Goal: Book appointment/travel/reservation

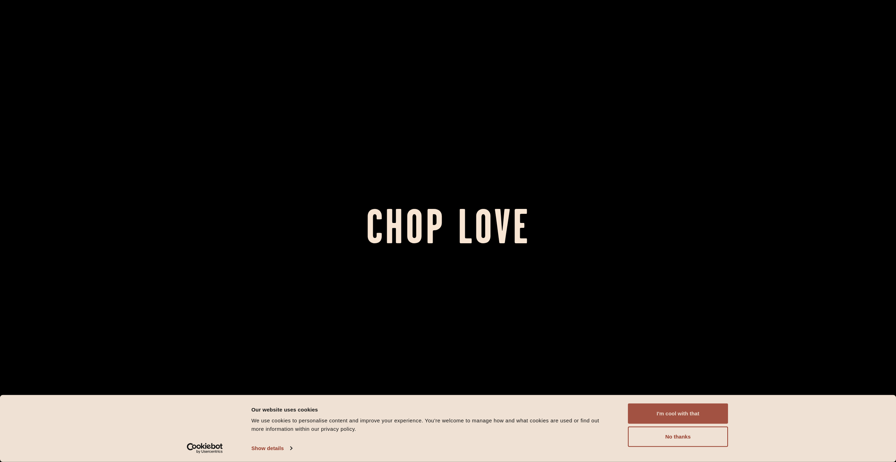
click at [706, 409] on button "I'm cool with that" at bounding box center [678, 413] width 100 height 20
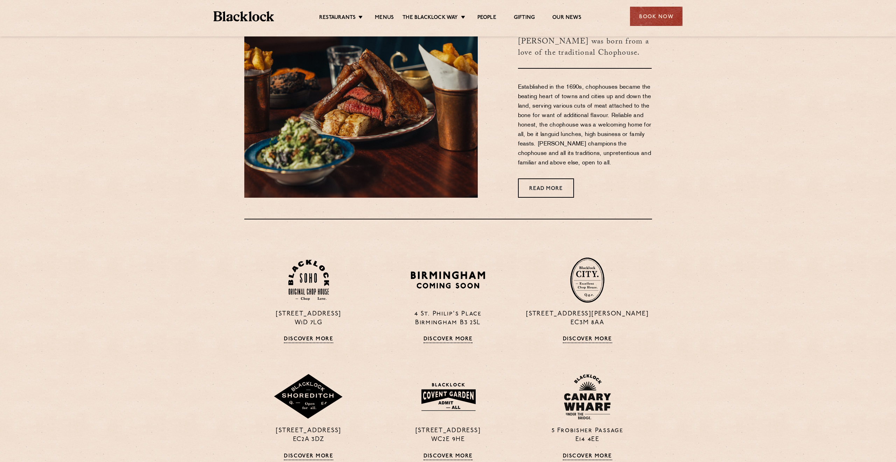
scroll to position [484, 0]
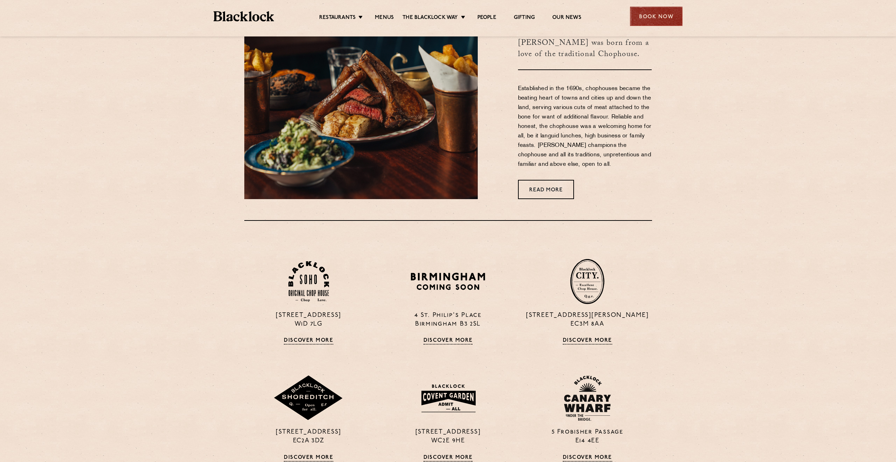
click at [643, 21] on div "Book Now" at bounding box center [656, 16] width 53 height 19
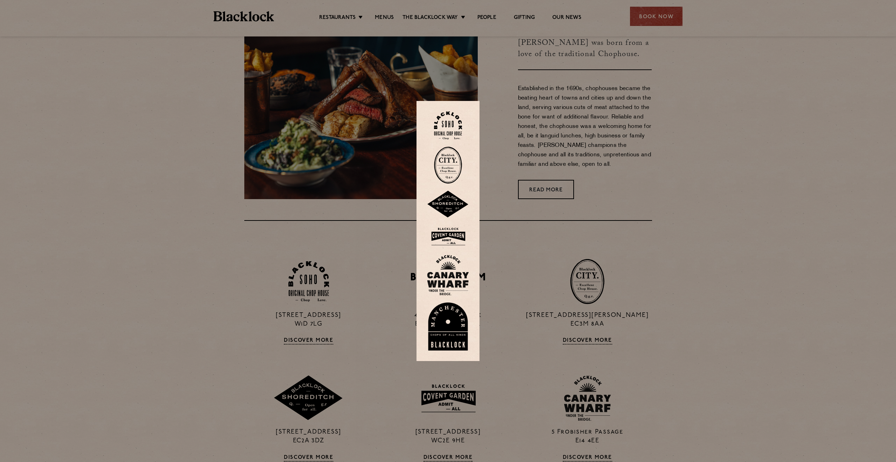
click at [446, 120] on img at bounding box center [448, 125] width 28 height 28
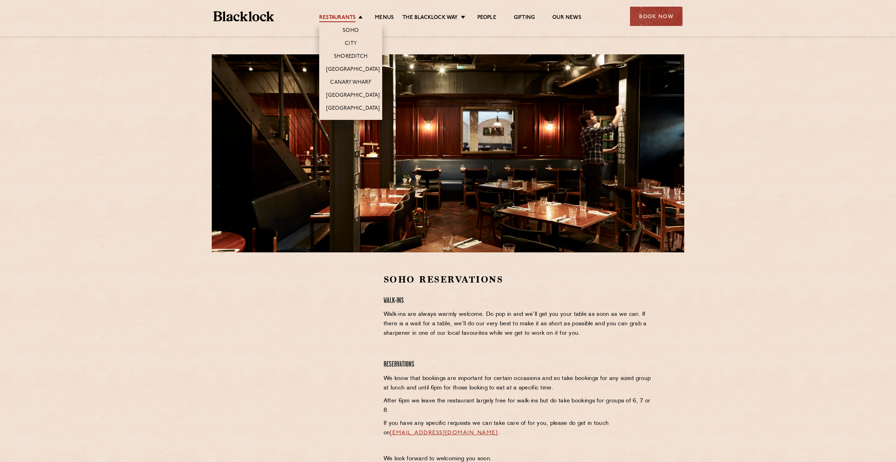
click at [343, 15] on link "Restaurants" at bounding box center [337, 18] width 36 height 8
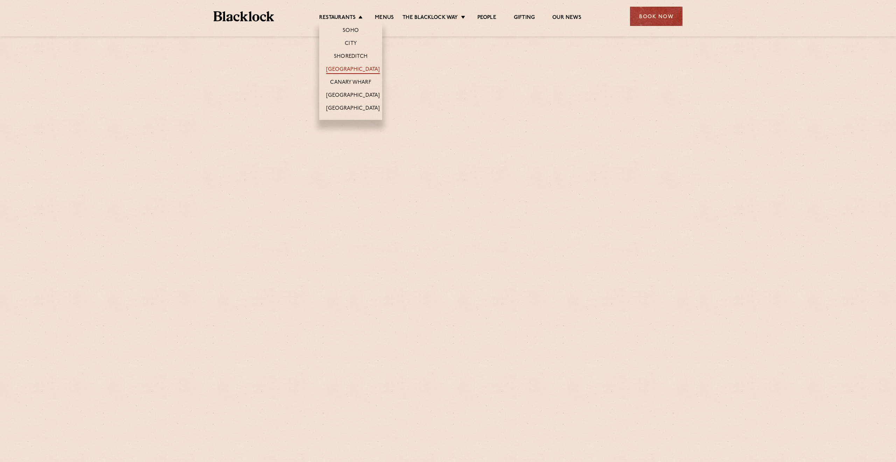
click at [345, 67] on link "[GEOGRAPHIC_DATA]" at bounding box center [353, 70] width 54 height 8
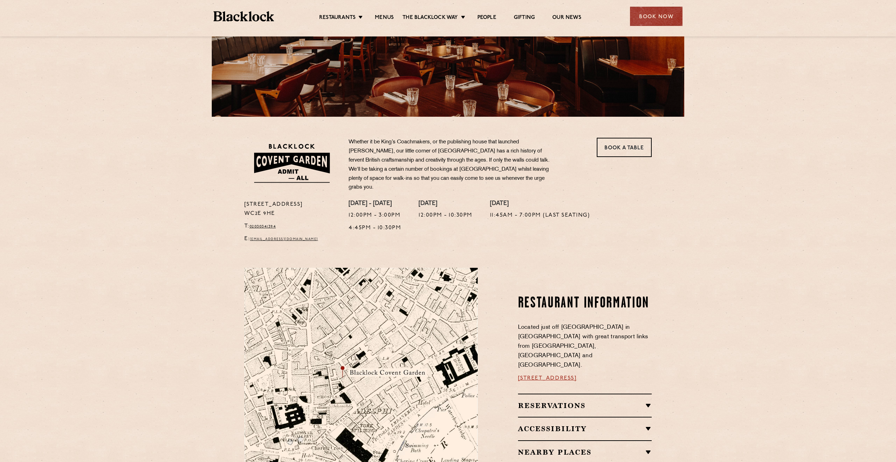
scroll to position [134, 0]
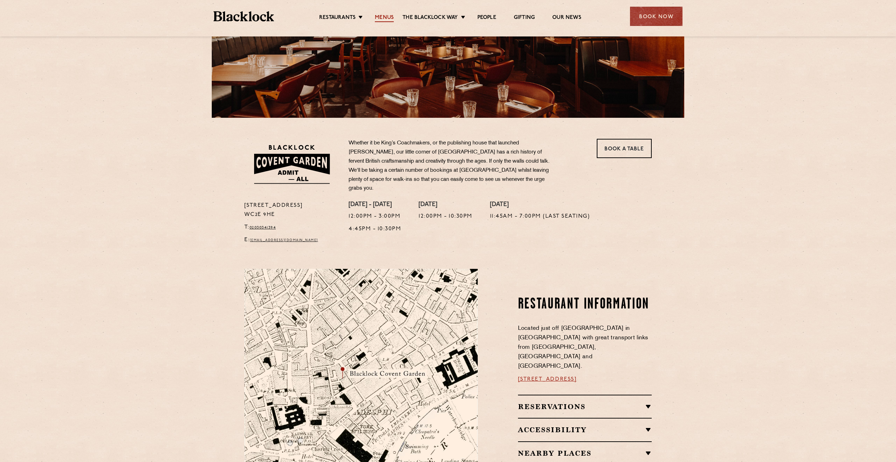
click at [379, 19] on link "Menus" at bounding box center [384, 18] width 19 height 8
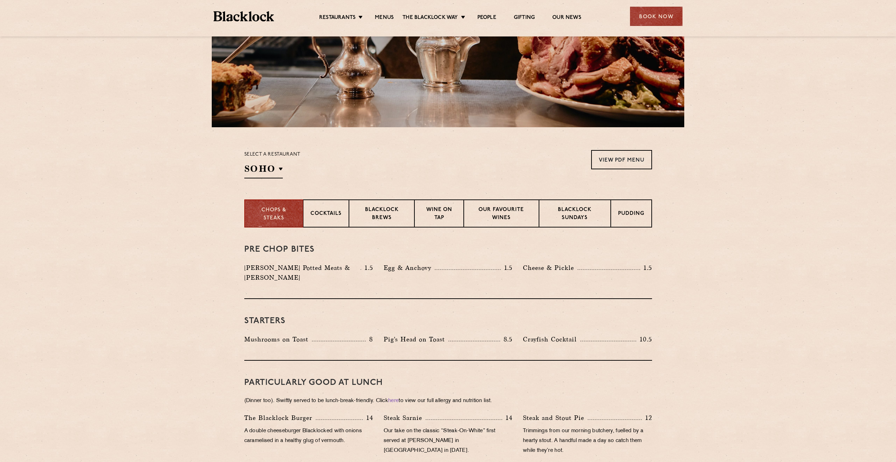
scroll to position [68, 0]
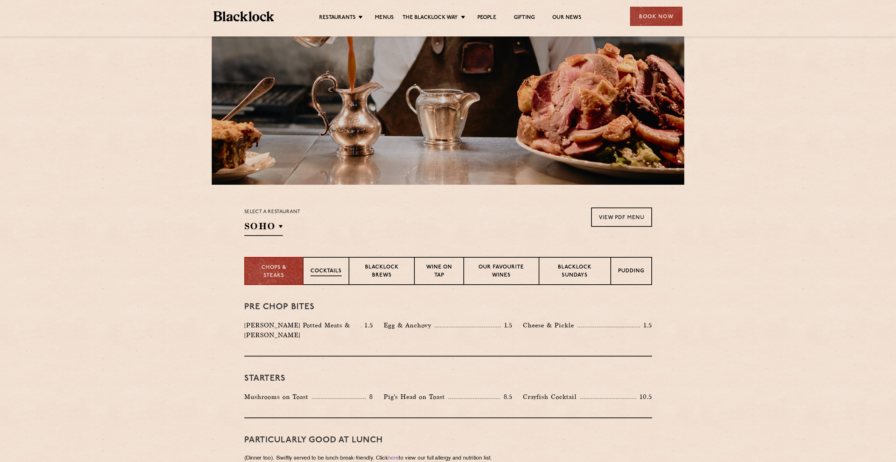
click at [338, 268] on p "Cocktails" at bounding box center [326, 271] width 31 height 9
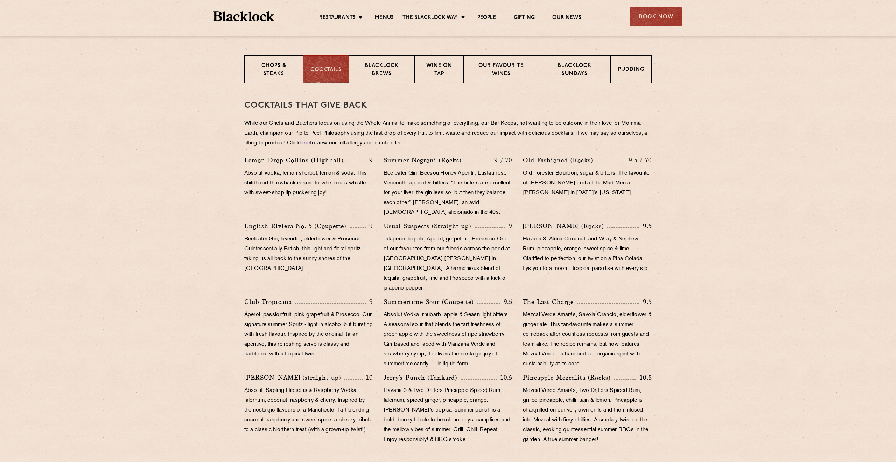
scroll to position [269, 0]
click at [362, 75] on p "Blacklock Brews" at bounding box center [381, 70] width 51 height 16
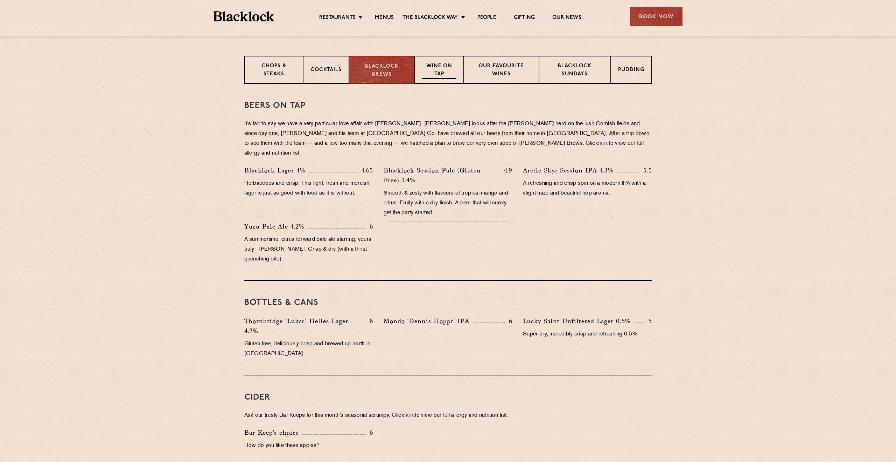
click at [435, 73] on p "Wine on Tap" at bounding box center [439, 70] width 34 height 16
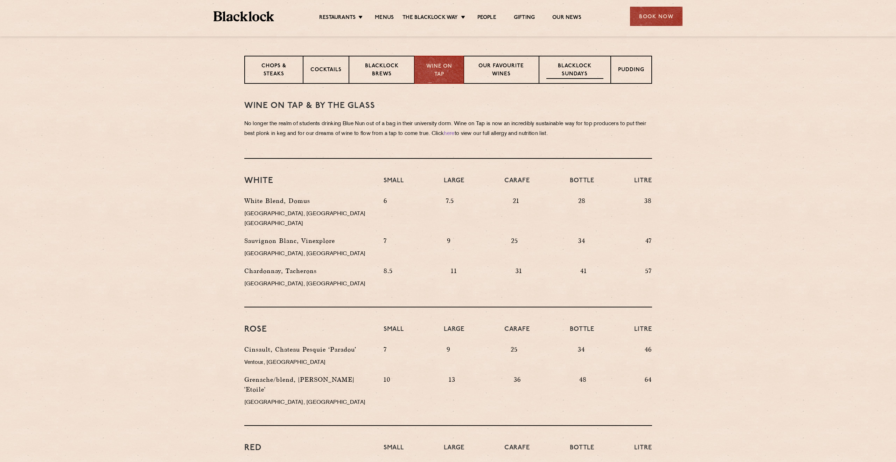
click at [563, 70] on p "Blacklock Sundays" at bounding box center [575, 70] width 57 height 16
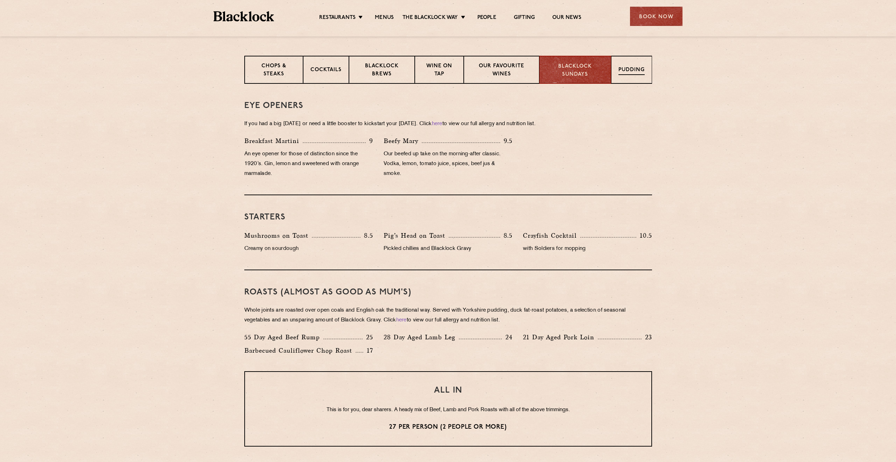
click at [642, 72] on p "Pudding" at bounding box center [632, 70] width 26 height 9
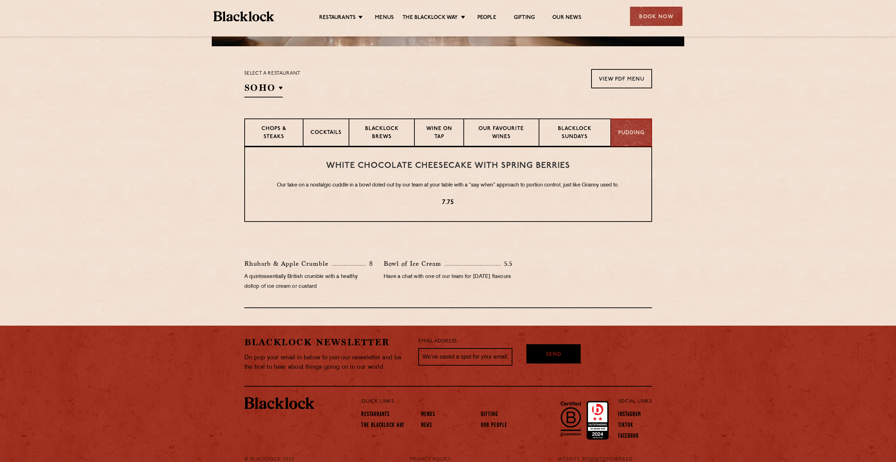
scroll to position [205, 0]
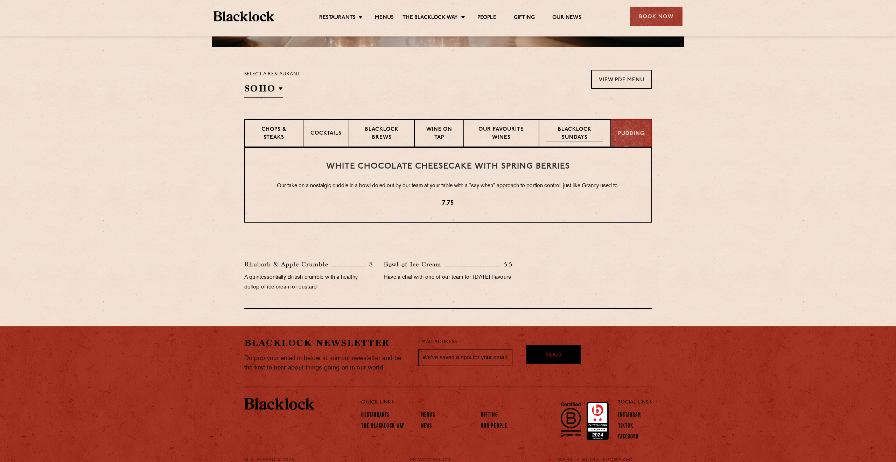
click at [571, 134] on p "Blacklock Sundays" at bounding box center [575, 134] width 57 height 16
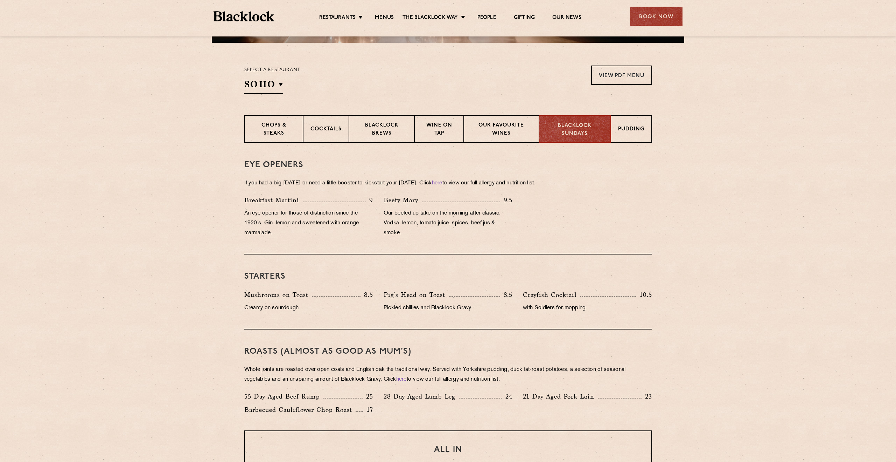
scroll to position [196, 0]
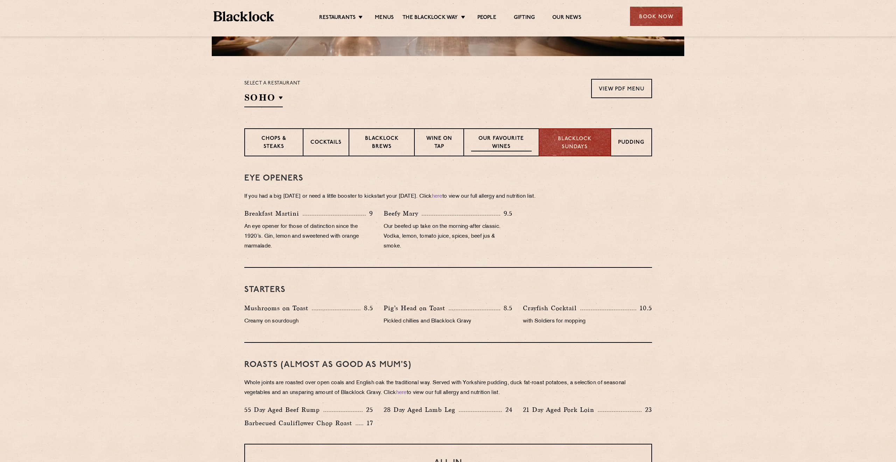
click at [478, 152] on div "Our favourite wines" at bounding box center [501, 142] width 75 height 28
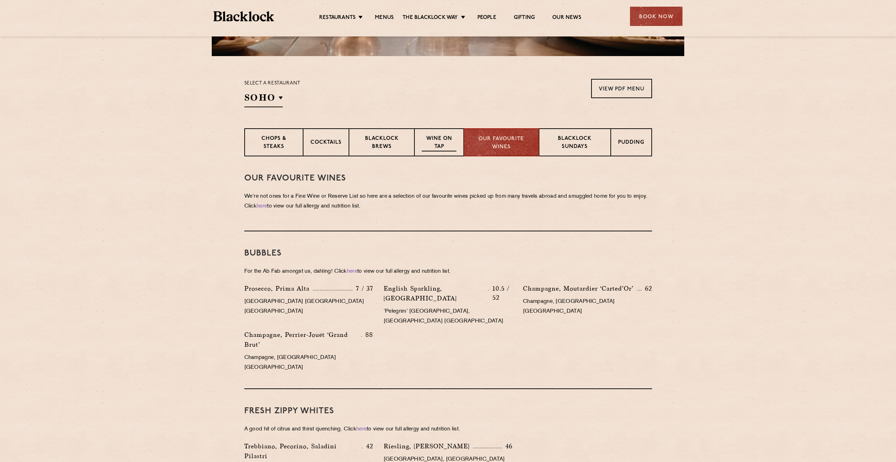
click at [446, 146] on p "Wine on Tap" at bounding box center [439, 143] width 34 height 16
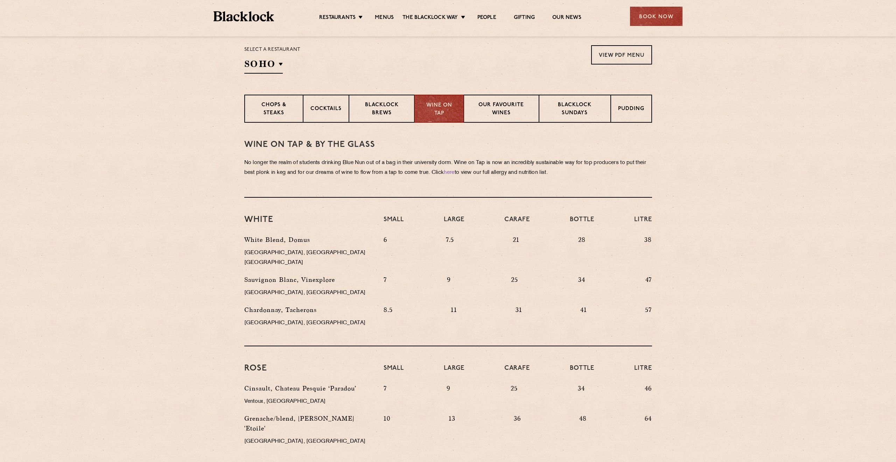
scroll to position [230, 0]
